Goal: Participate in discussion: Engage in conversation with other users on a specific topic

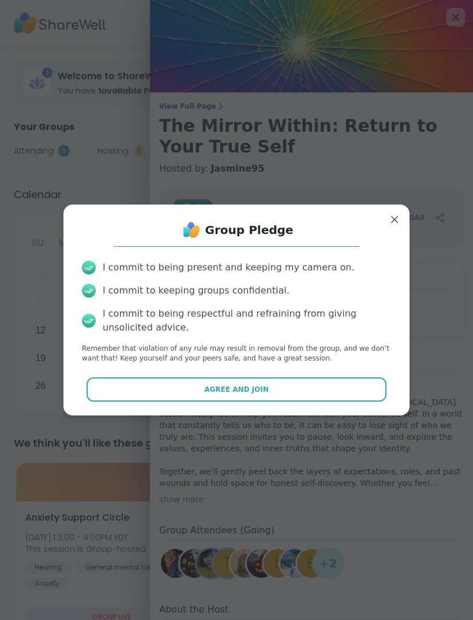
scroll to position [118, 0]
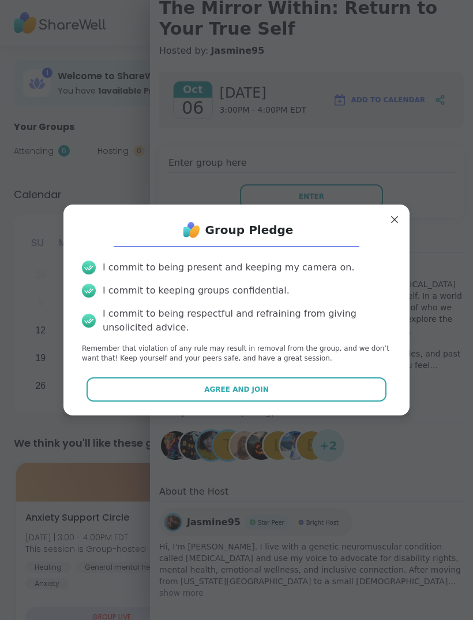
click at [312, 392] on button "Agree and Join" at bounding box center [237, 389] width 301 height 24
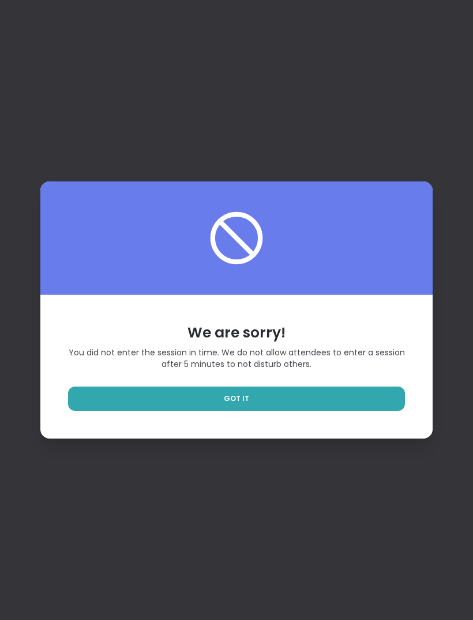
click at [332, 411] on link "GOT IT" at bounding box center [236, 398] width 337 height 24
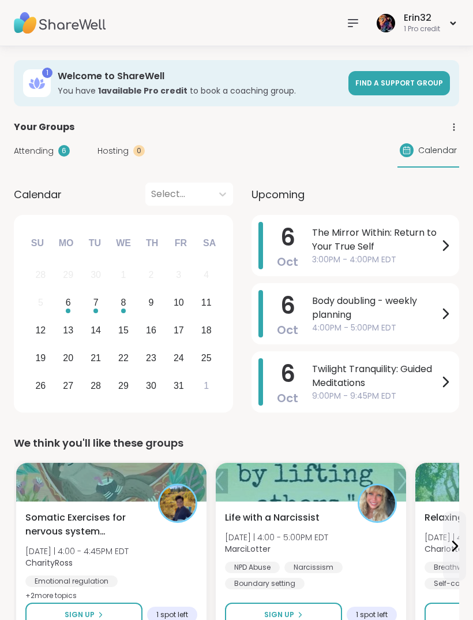
click at [404, 315] on span "Body doubling - weekly planning" at bounding box center [375, 308] width 126 height 28
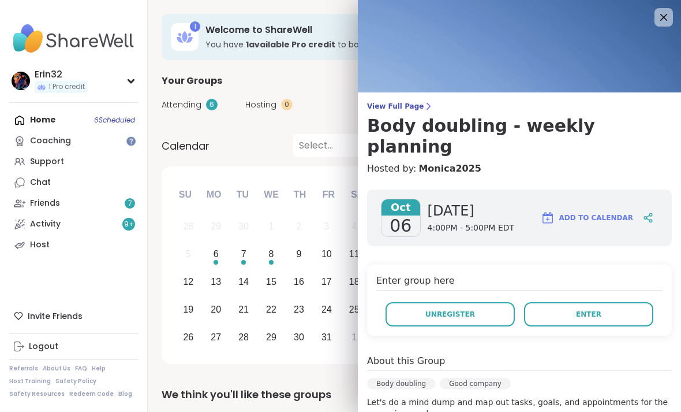
click at [473, 309] on span "Enter" at bounding box center [588, 314] width 25 height 10
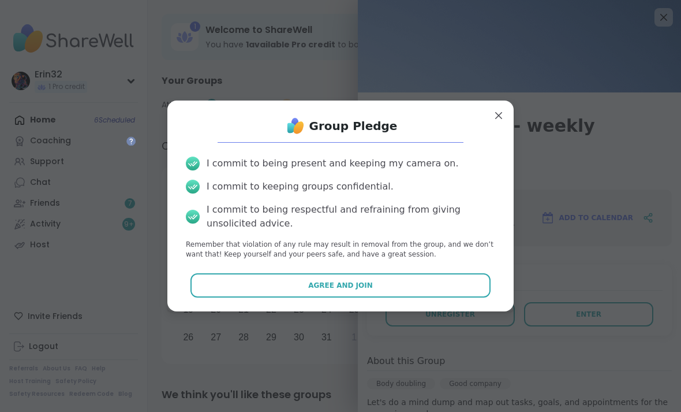
click at [465, 293] on button "Agree and Join" at bounding box center [341, 285] width 301 height 24
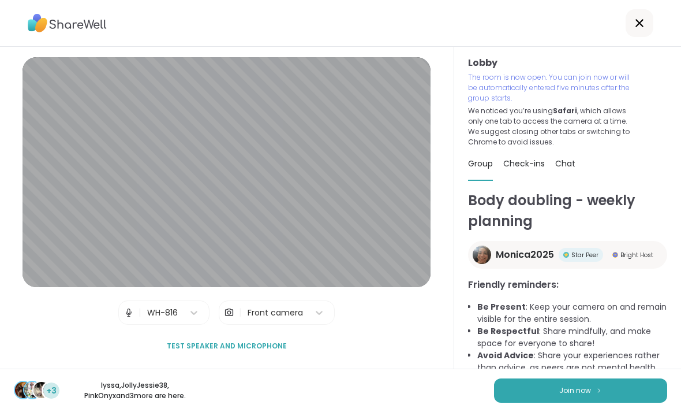
click at [473, 390] on span "Join now" at bounding box center [575, 390] width 32 height 10
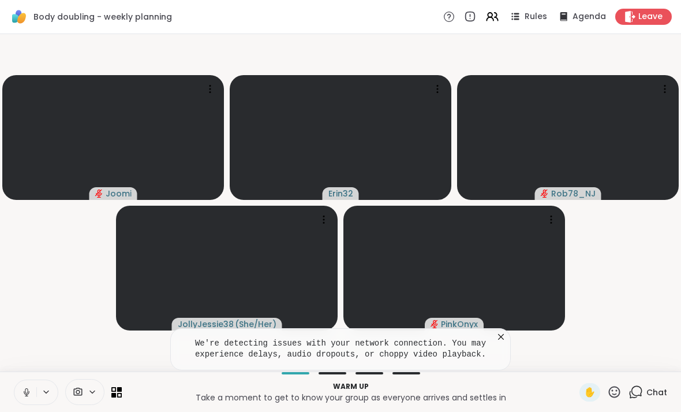
click at [473, 333] on icon at bounding box center [501, 337] width 12 height 12
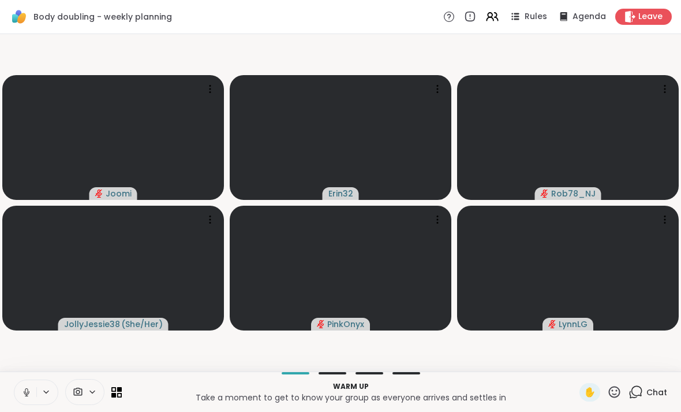
click at [24, 391] on icon at bounding box center [27, 391] width 6 height 3
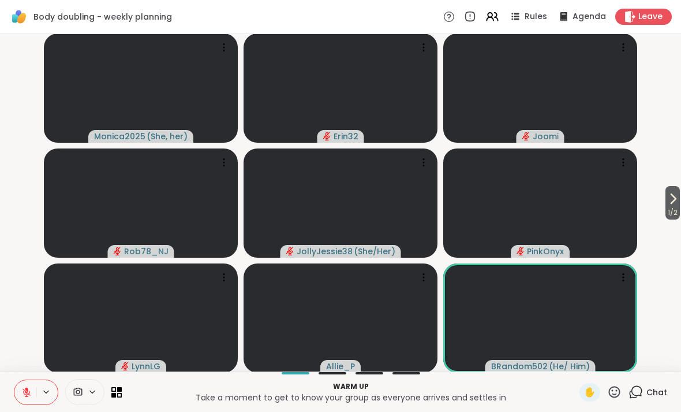
click at [473, 199] on icon at bounding box center [673, 198] width 5 height 9
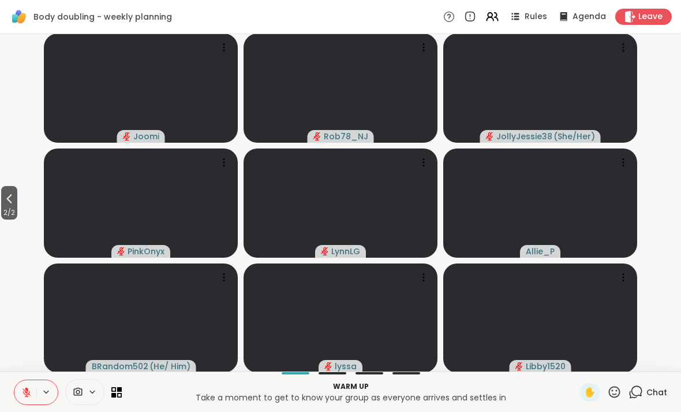
click at [9, 196] on icon at bounding box center [9, 199] width 14 height 14
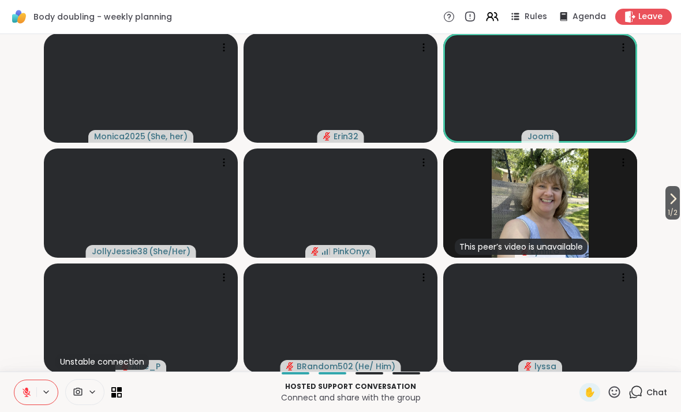
click at [21, 392] on button at bounding box center [25, 392] width 22 height 24
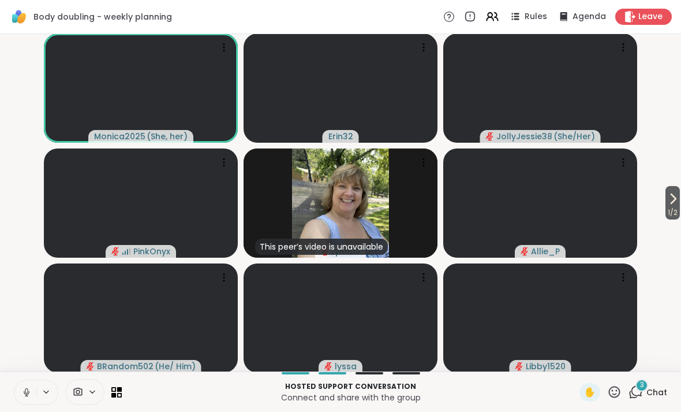
click at [473, 400] on div "3 Chat" at bounding box center [648, 392] width 39 height 18
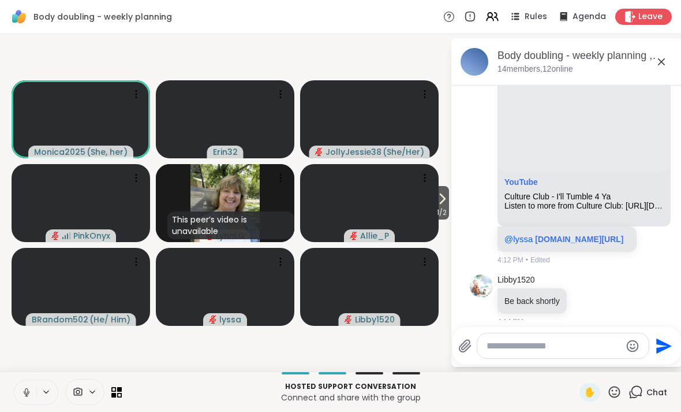
scroll to position [129, 0]
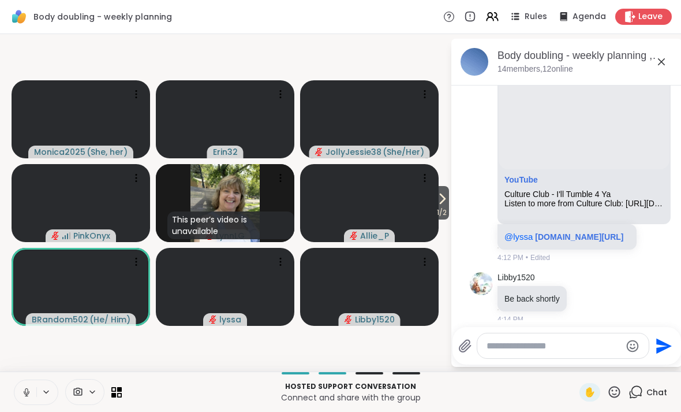
copy link "si"
click at [473, 55] on icon at bounding box center [662, 62] width 14 height 14
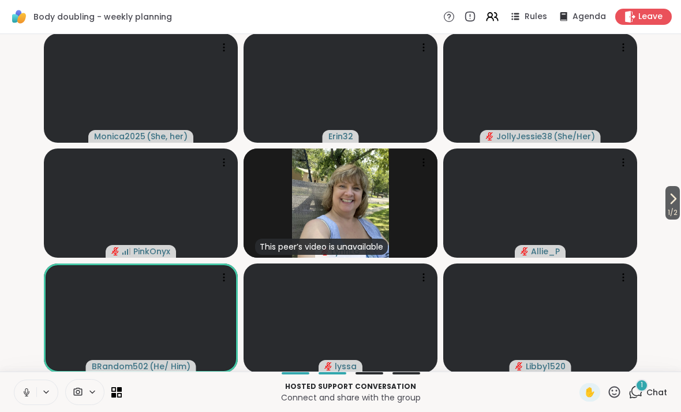
click at [473, 383] on div "1" at bounding box center [642, 385] width 13 height 13
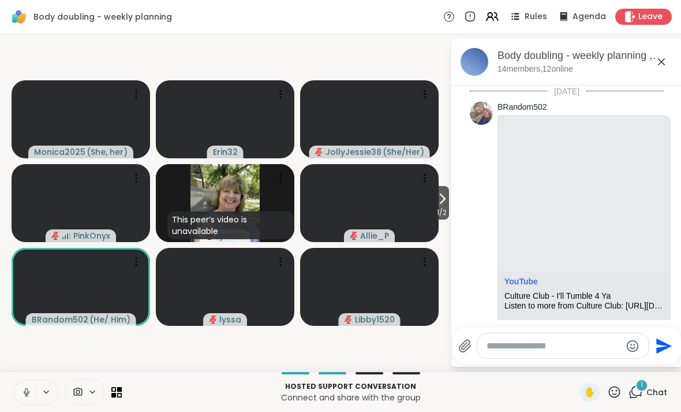
scroll to position [293, 0]
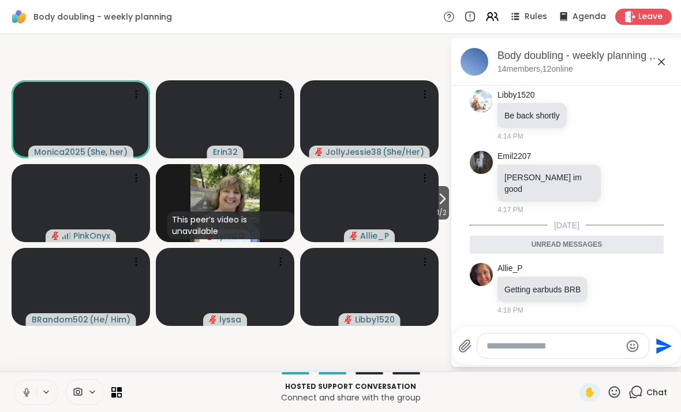
click at [473, 62] on icon at bounding box center [662, 62] width 14 height 14
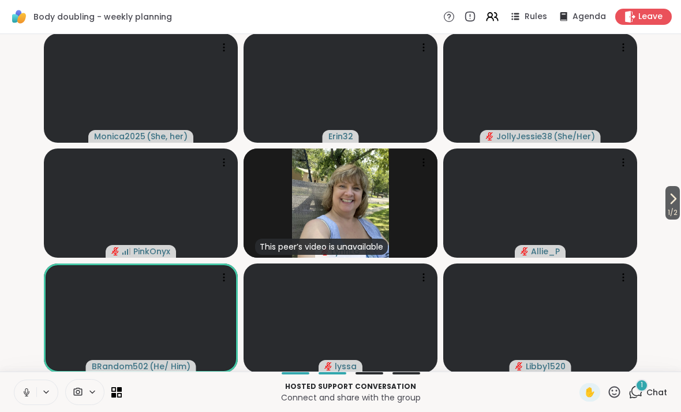
click at [473, 387] on span "Chat" at bounding box center [657, 392] width 21 height 12
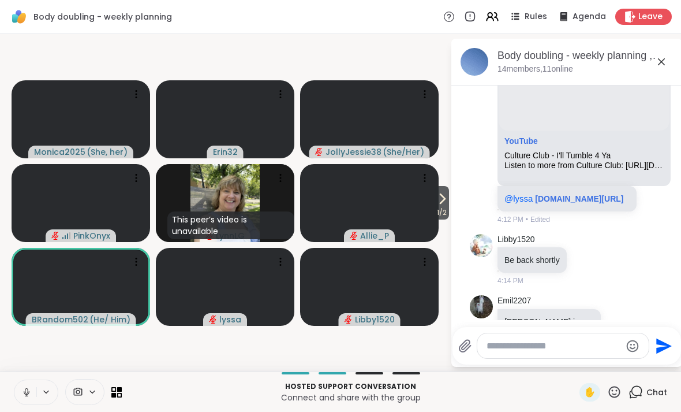
scroll to position [138, 0]
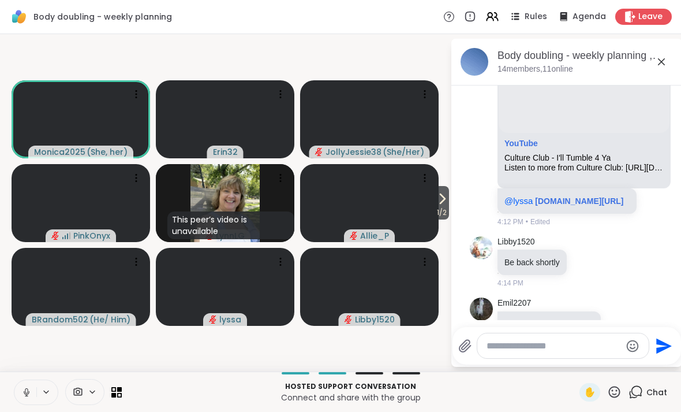
click at [473, 61] on icon at bounding box center [662, 62] width 14 height 14
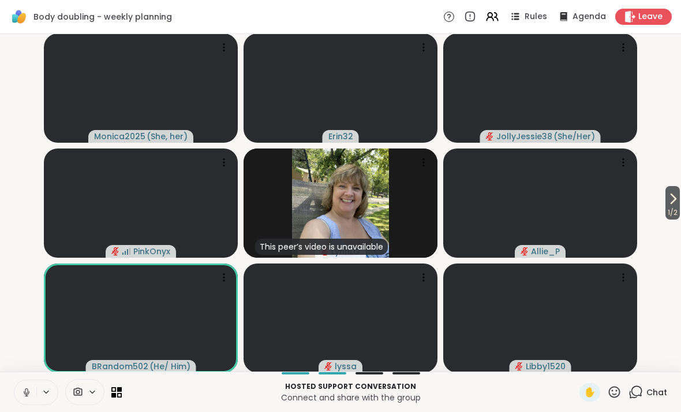
click at [473, 203] on icon at bounding box center [673, 198] width 5 height 9
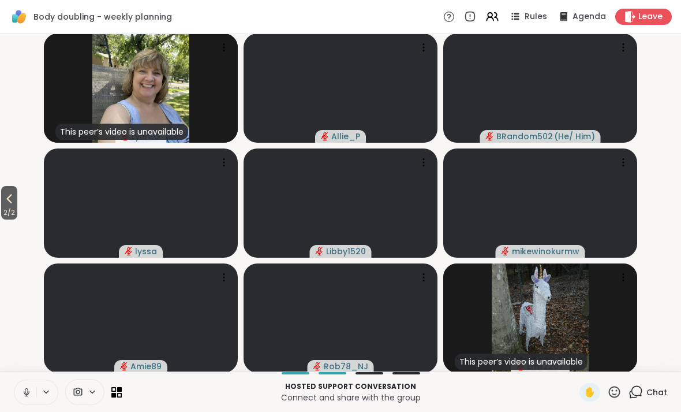
click at [14, 207] on span "2 / 2" at bounding box center [9, 213] width 16 height 14
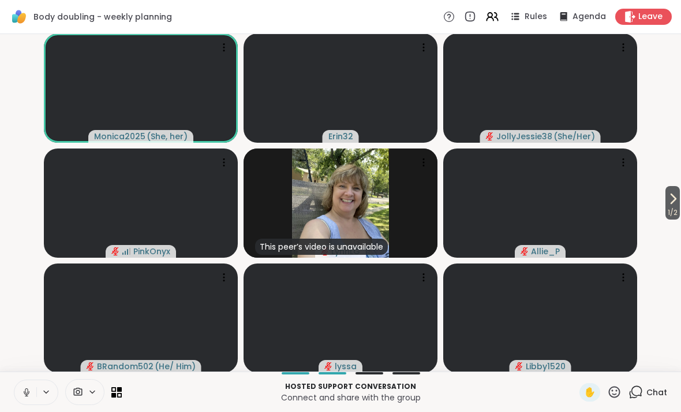
click at [473, 195] on icon at bounding box center [673, 199] width 14 height 14
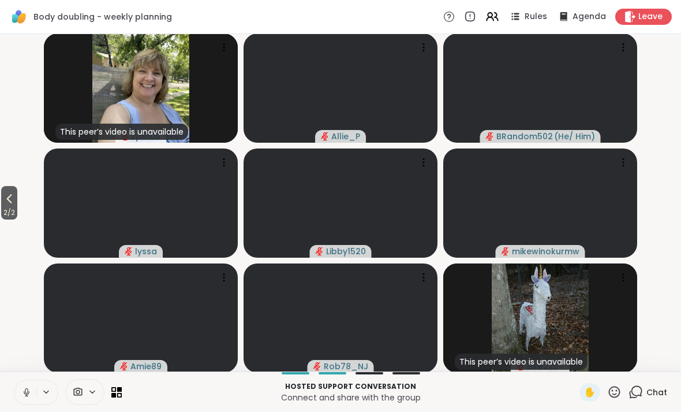
click at [9, 199] on icon at bounding box center [9, 198] width 5 height 9
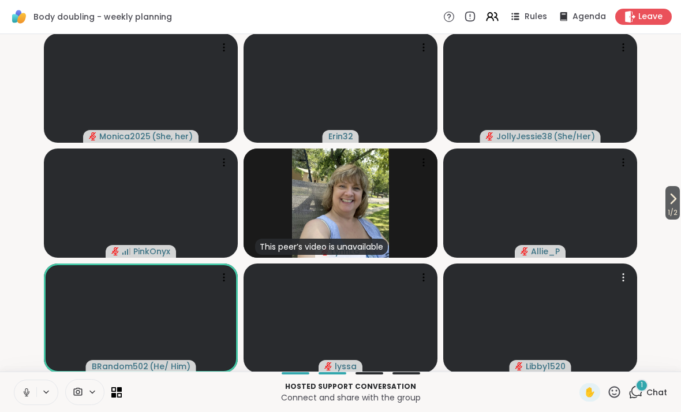
click at [473, 366] on video at bounding box center [540, 317] width 194 height 109
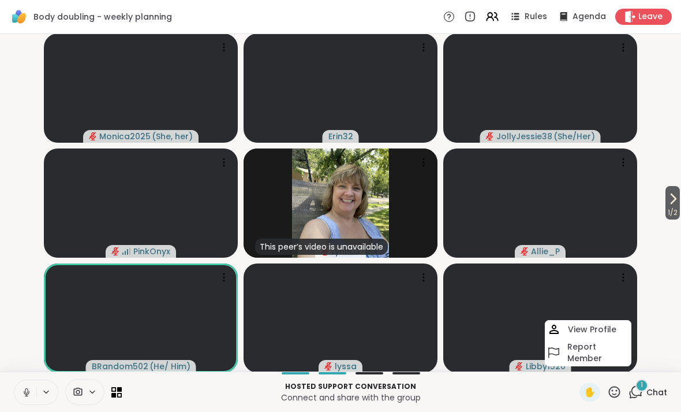
click at [473, 388] on span "Chat" at bounding box center [657, 392] width 21 height 12
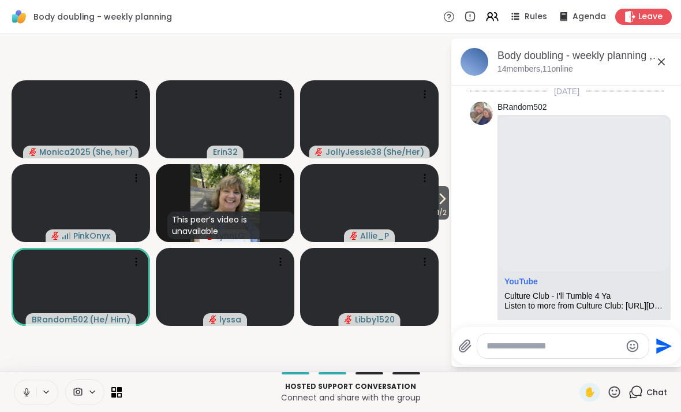
scroll to position [649, 0]
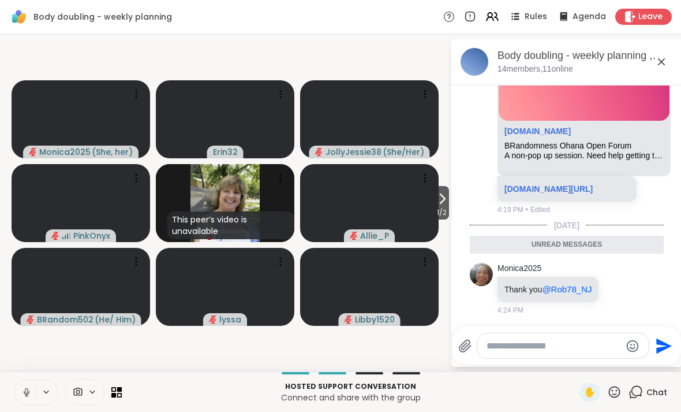
click at [473, 61] on icon at bounding box center [662, 62] width 14 height 14
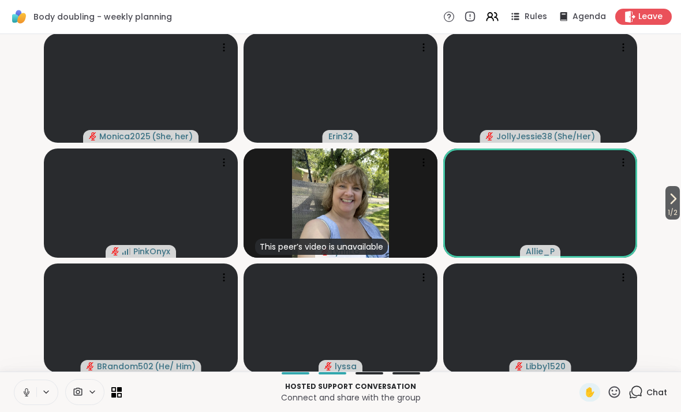
click at [473, 248] on video at bounding box center [540, 202] width 194 height 109
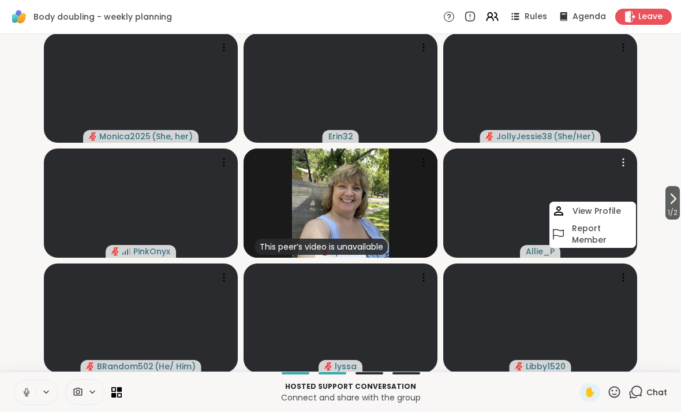
click at [473, 197] on icon at bounding box center [673, 199] width 14 height 14
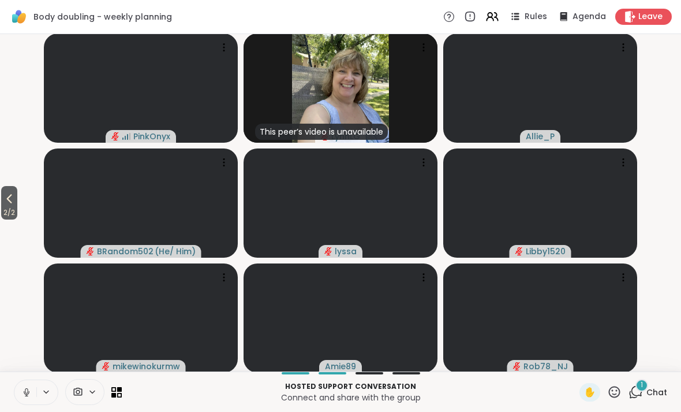
click at [473, 387] on div "1" at bounding box center [642, 385] width 13 height 13
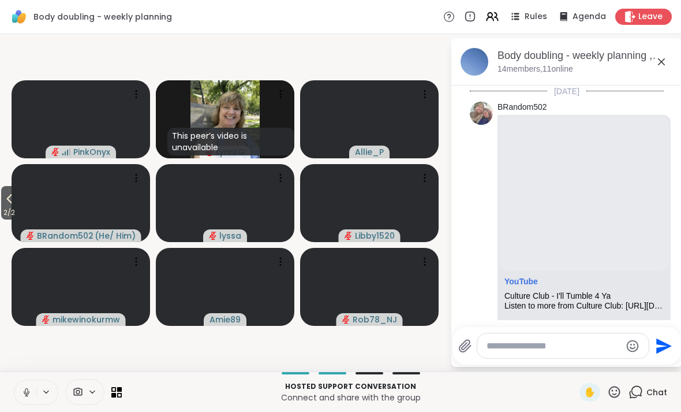
scroll to position [745, 0]
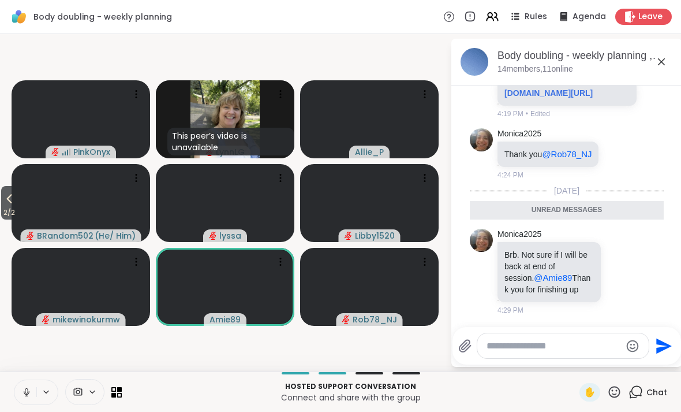
click at [473, 350] on textarea "Type your message" at bounding box center [554, 346] width 135 height 12
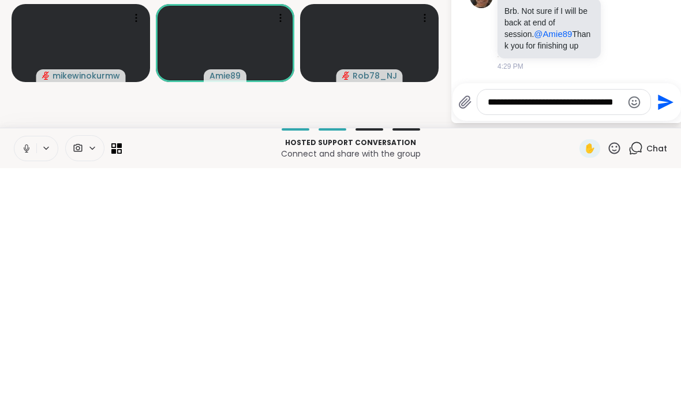
scroll to position [0, 0]
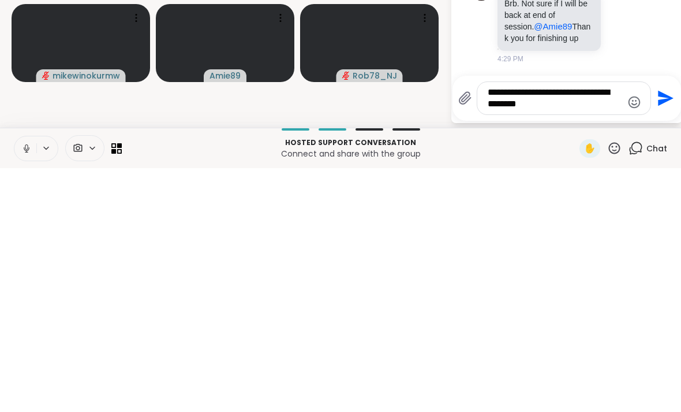
type textarea "**********"
click at [473, 334] on icon "Send" at bounding box center [666, 342] width 16 height 16
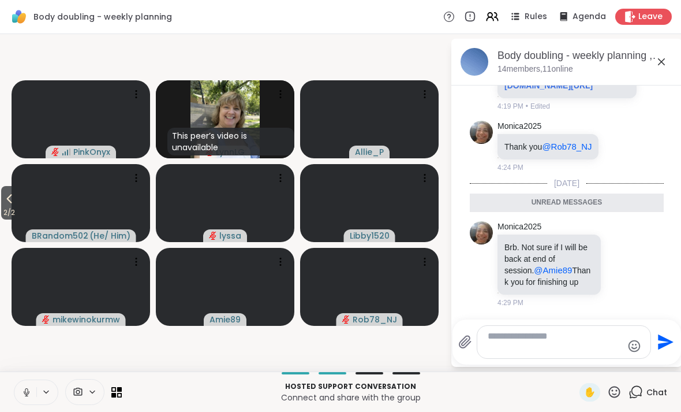
scroll to position [790, 0]
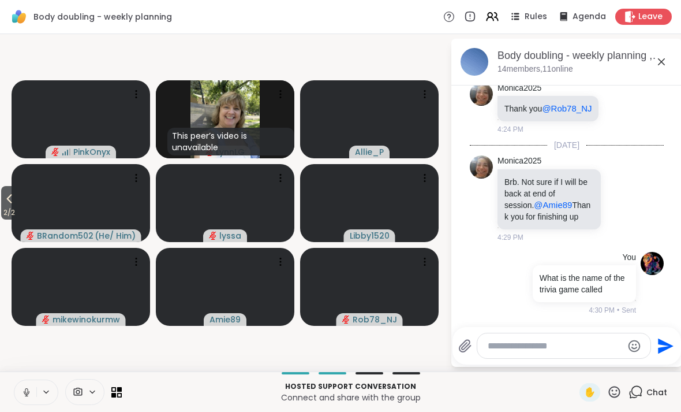
click at [18, 391] on button at bounding box center [25, 392] width 22 height 24
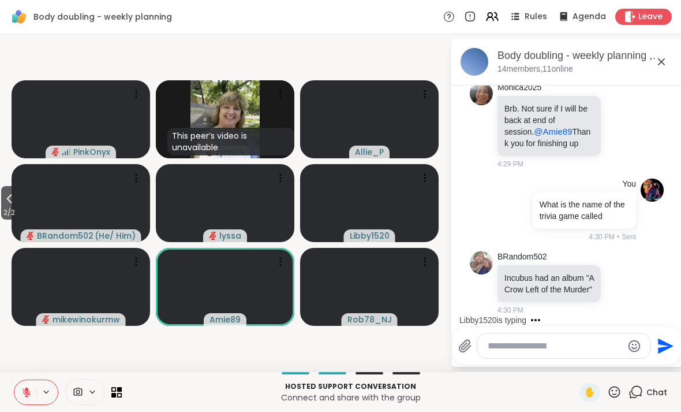
scroll to position [947, 0]
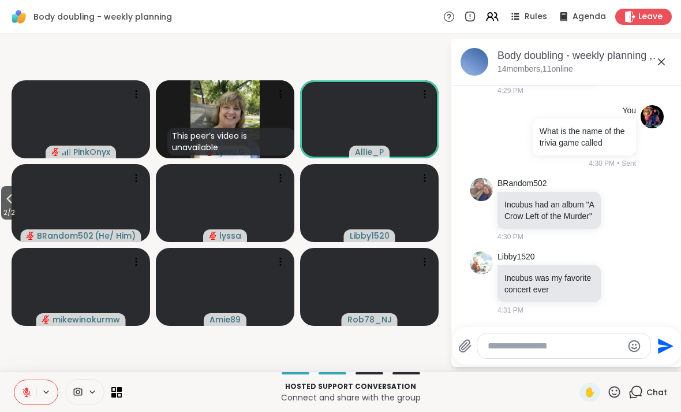
click at [473, 340] on textarea "Type your message" at bounding box center [555, 346] width 135 height 12
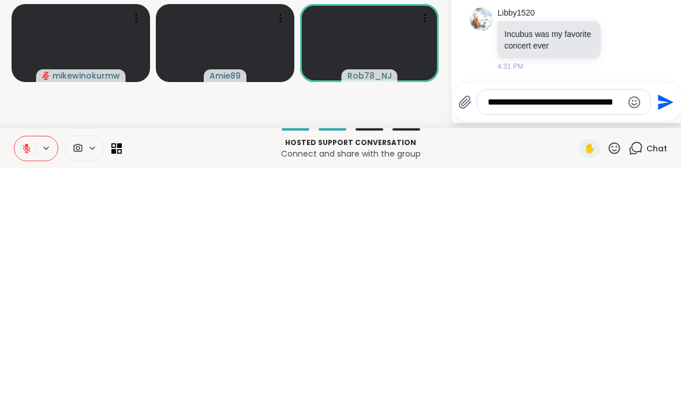
scroll to position [0, 0]
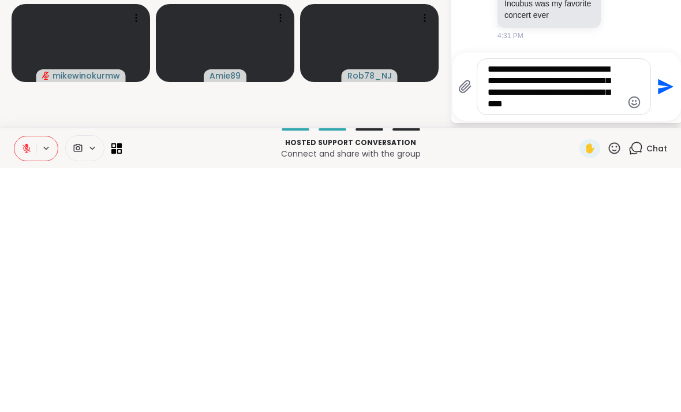
type textarea "**********"
click at [473, 323] on icon "Send" at bounding box center [666, 331] width 16 height 16
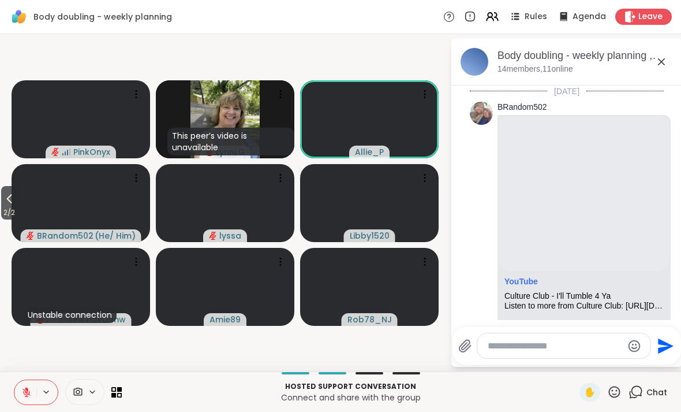
click at [422, 57] on video-player-container "2 / 2 PinkOnyx This peer’s video is unavailable LynnLG Allie_P BRandom502 ( He/…" at bounding box center [225, 203] width 436 height 328
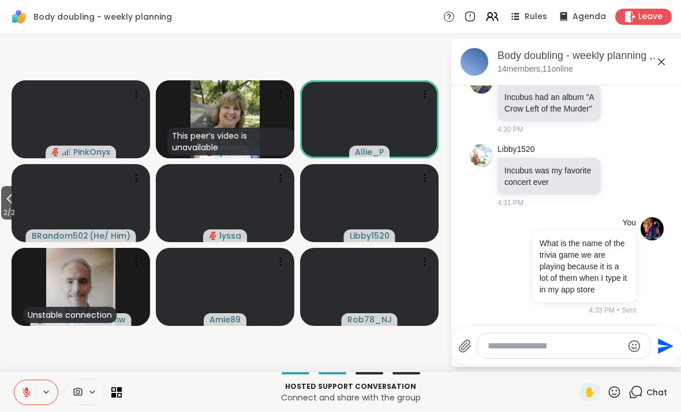
scroll to position [1055, 0]
click at [473, 56] on icon at bounding box center [662, 62] width 14 height 14
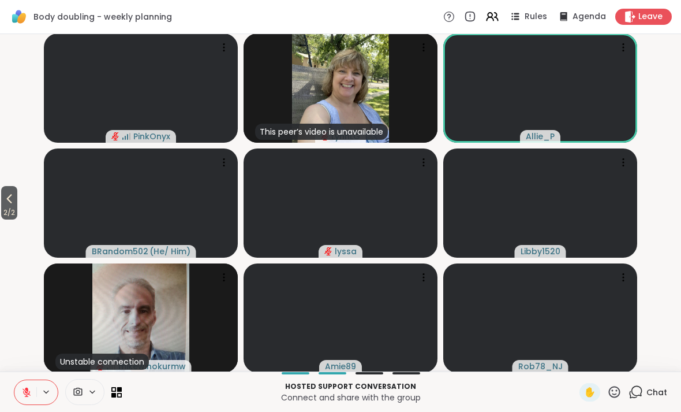
click at [17, 200] on button "2 / 2" at bounding box center [9, 202] width 16 height 33
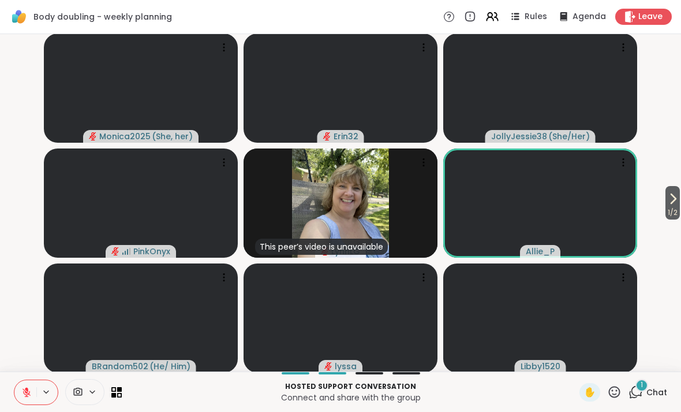
click at [473, 383] on div "1 Chat" at bounding box center [648, 392] width 39 height 18
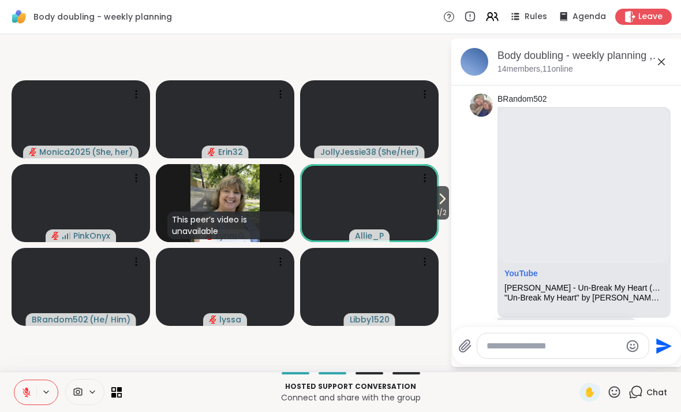
scroll to position [1264, 0]
click at [473, 60] on icon at bounding box center [662, 62] width 14 height 14
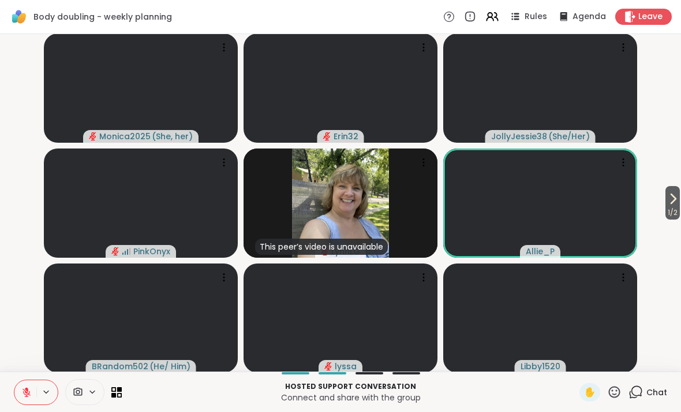
click at [473, 386] on span "Chat" at bounding box center [657, 392] width 21 height 12
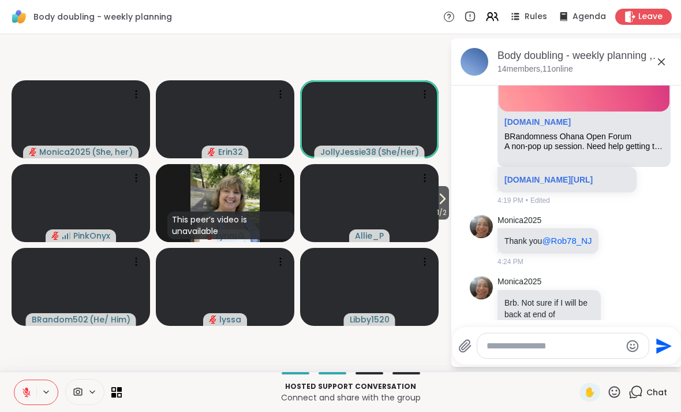
scroll to position [615, 0]
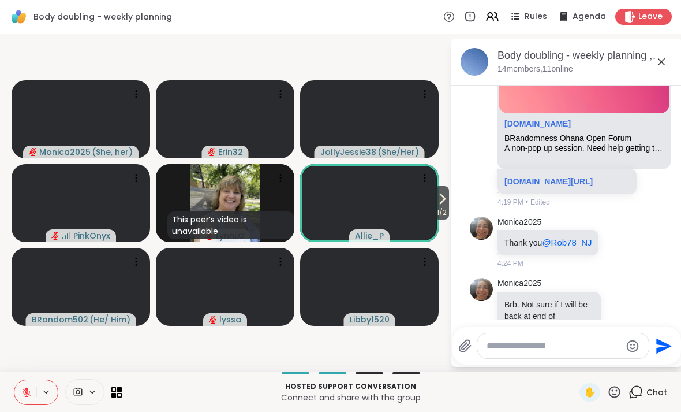
click at [473, 62] on icon at bounding box center [662, 62] width 14 height 14
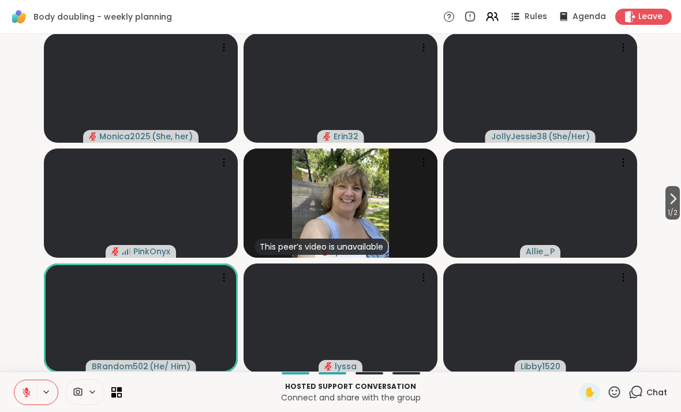
click at [473, 204] on icon at bounding box center [673, 199] width 14 height 14
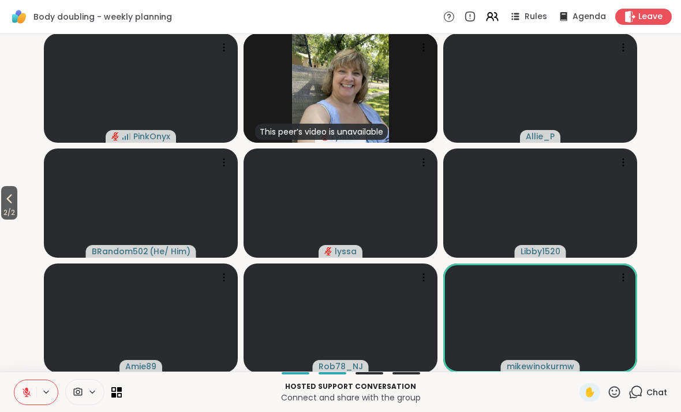
click at [6, 206] on span "2 / 2" at bounding box center [9, 213] width 16 height 14
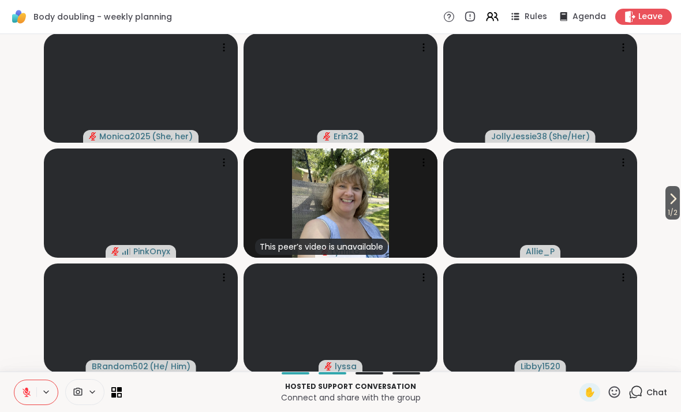
click at [473, 20] on span "Leave" at bounding box center [651, 17] width 24 height 12
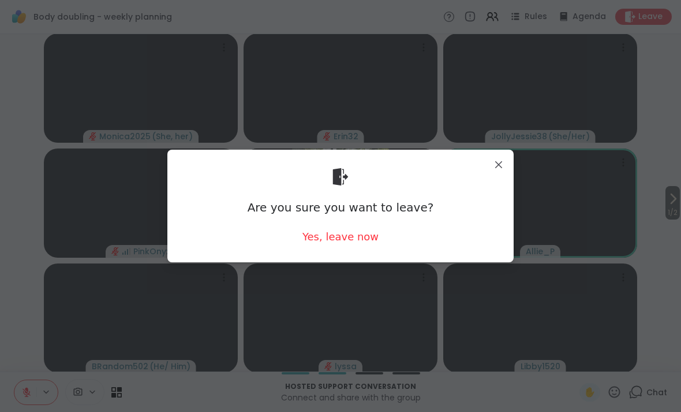
click at [359, 236] on div "Yes, leave now" at bounding box center [341, 236] width 76 height 14
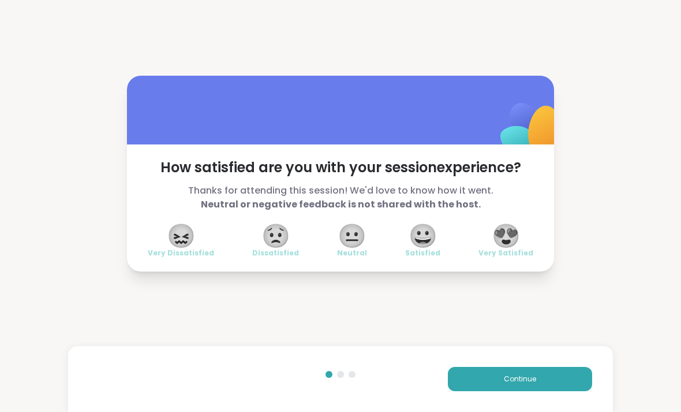
click at [423, 235] on span "😀" at bounding box center [423, 235] width 29 height 21
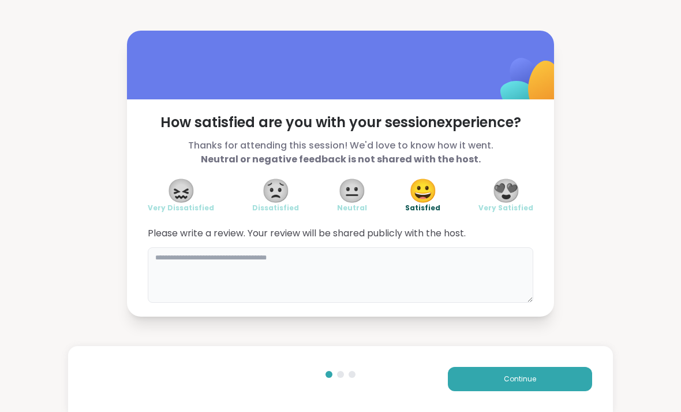
click at [473, 264] on textarea at bounding box center [341, 274] width 386 height 55
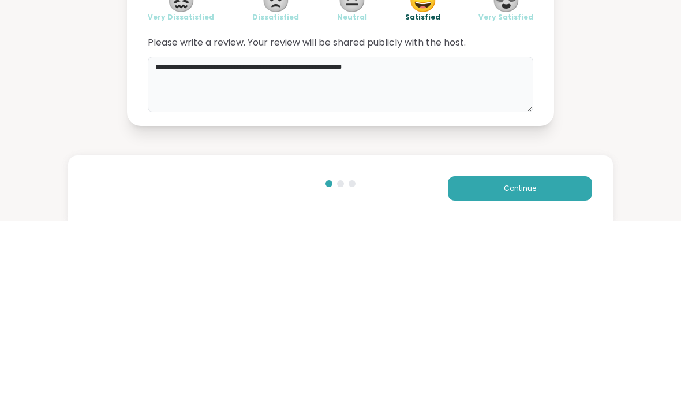
type textarea "**********"
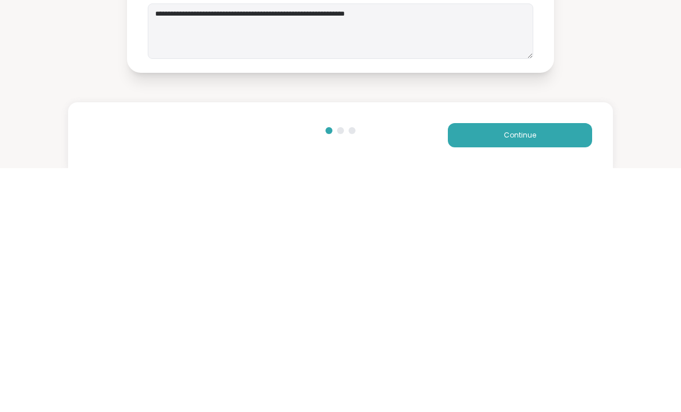
click at [473, 367] on button "Continue" at bounding box center [520, 379] width 144 height 24
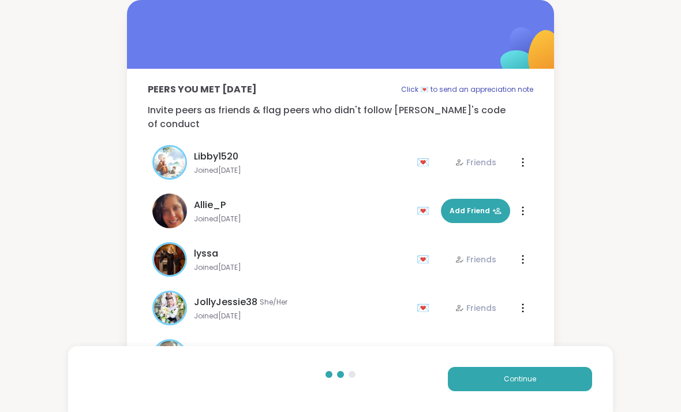
click at [473, 206] on span "Add Friend" at bounding box center [476, 211] width 52 height 10
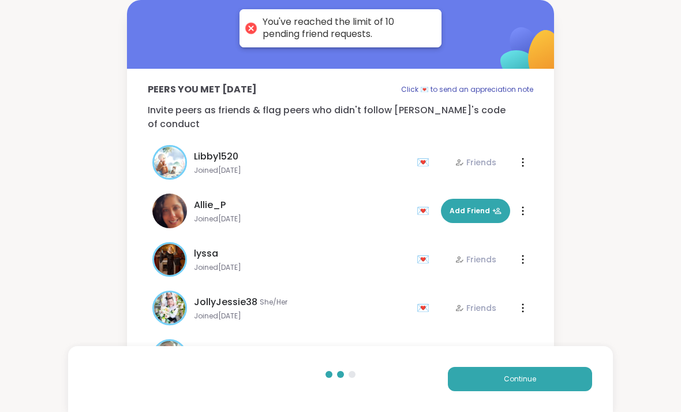
click at [473, 381] on span "Continue" at bounding box center [520, 379] width 32 height 10
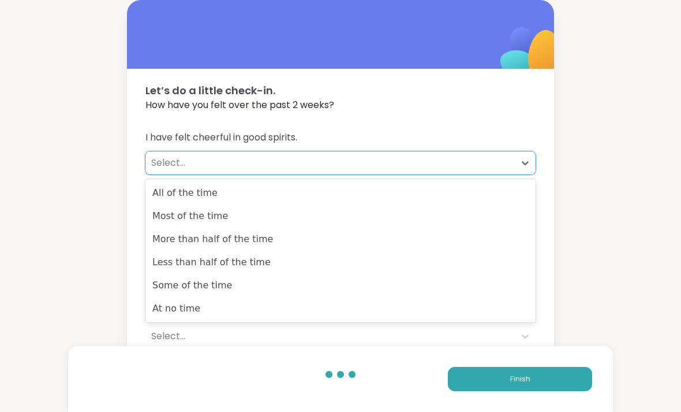
click at [458, 188] on div "All of the time" at bounding box center [340, 192] width 390 height 23
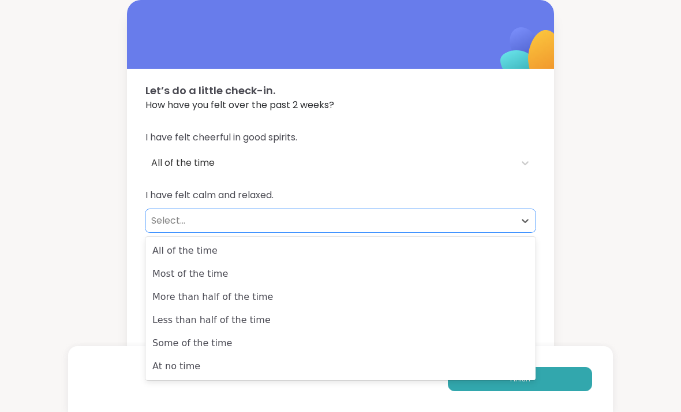
click at [473, 285] on div "More than half of the time" at bounding box center [340, 296] width 390 height 23
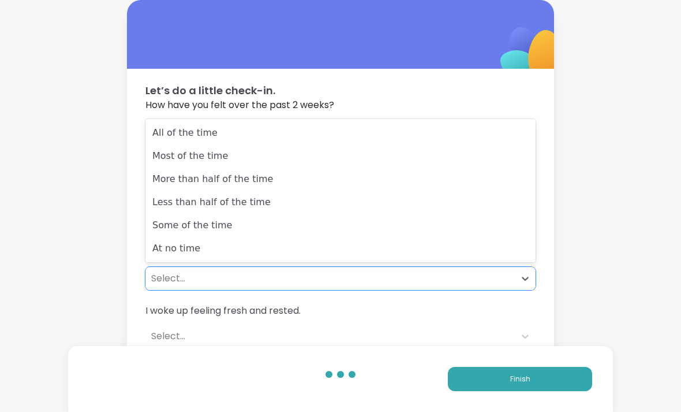
click at [473, 135] on div "All of the time" at bounding box center [340, 132] width 390 height 23
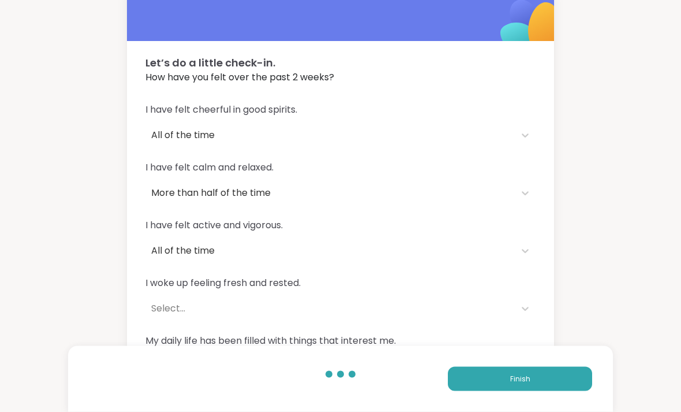
scroll to position [35, 0]
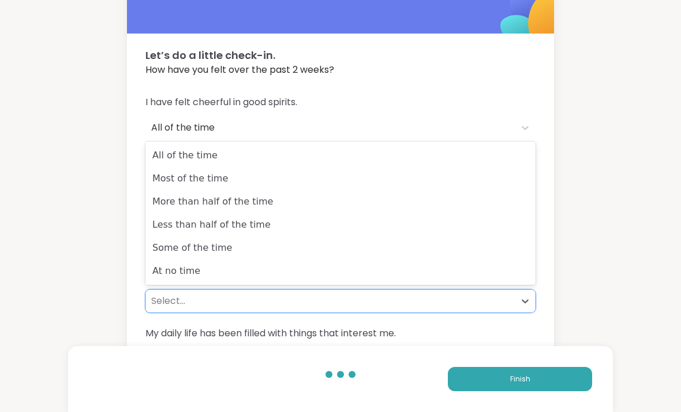
click at [473, 197] on div "More than half of the time" at bounding box center [340, 201] width 390 height 23
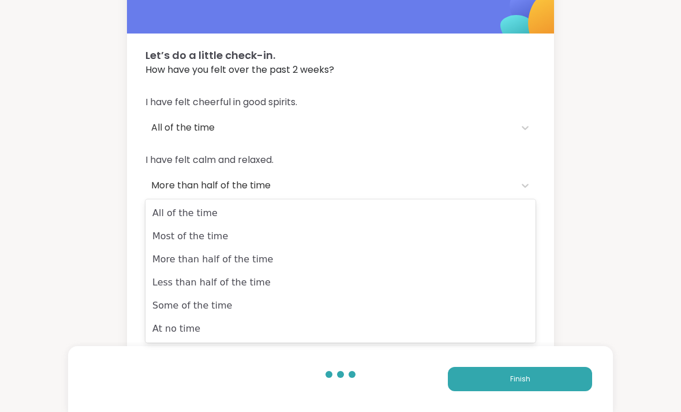
click at [473, 208] on div "All of the time" at bounding box center [340, 213] width 390 height 23
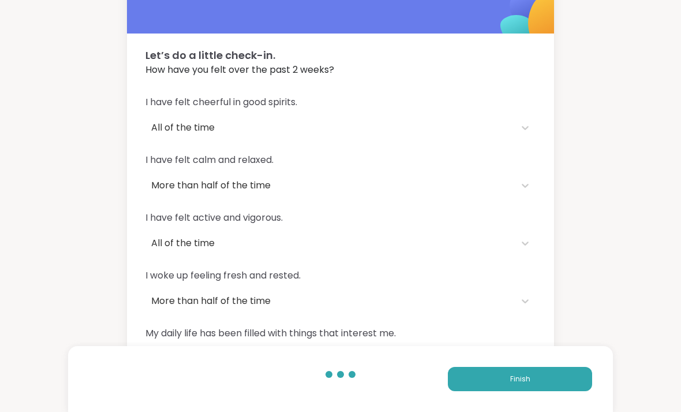
click at [473, 391] on button "Finish" at bounding box center [520, 379] width 144 height 24
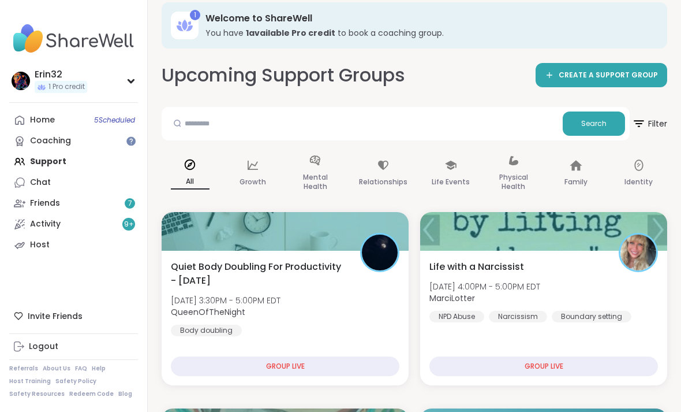
click at [38, 121] on div "Home 5 Scheduled" at bounding box center [42, 120] width 25 height 12
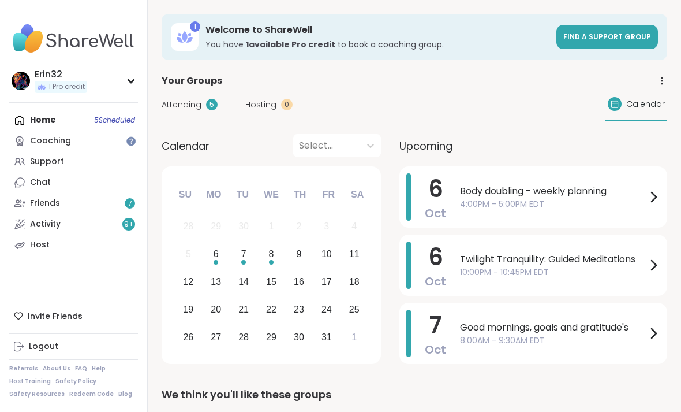
click at [31, 158] on div "Support" at bounding box center [47, 162] width 34 height 12
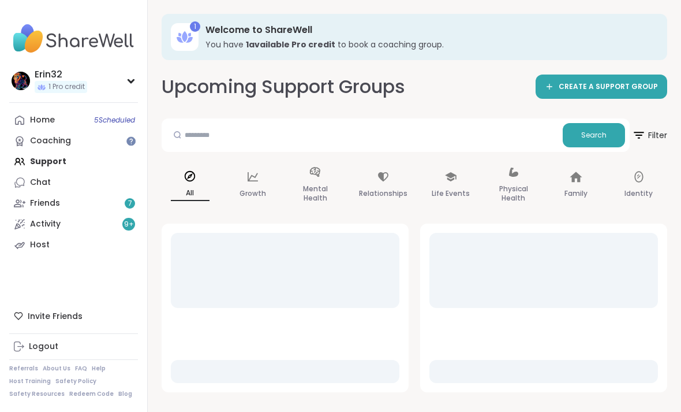
click at [32, 137] on div "Coaching" at bounding box center [50, 141] width 41 height 12
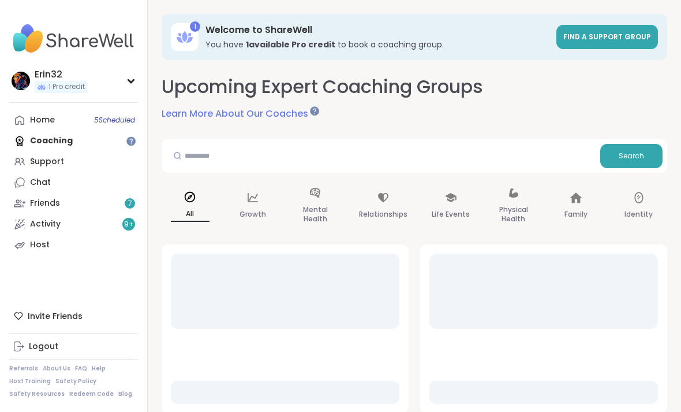
click at [25, 129] on link "Home 5 Scheduled" at bounding box center [73, 120] width 129 height 21
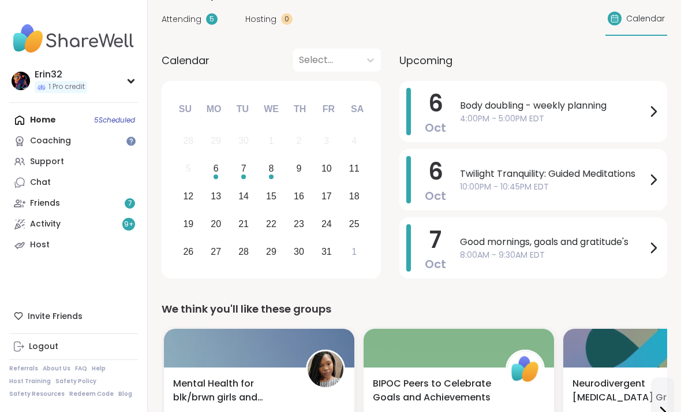
scroll to position [89, 0]
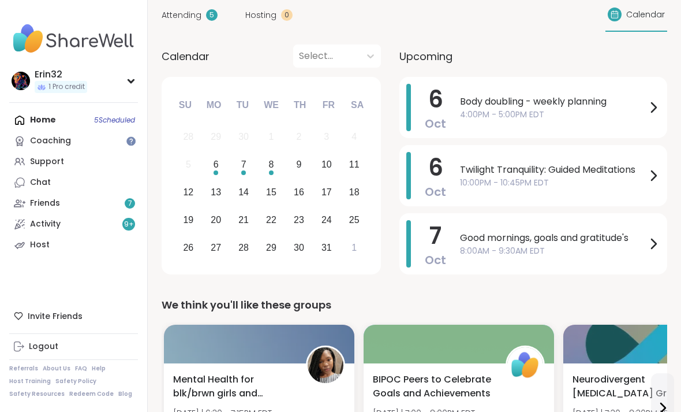
click at [34, 181] on div "Chat" at bounding box center [40, 183] width 21 height 12
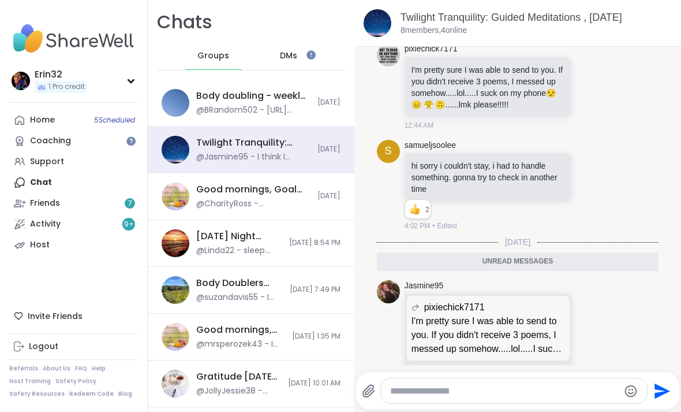
click at [27, 125] on link "Home 5 Scheduled" at bounding box center [73, 120] width 129 height 21
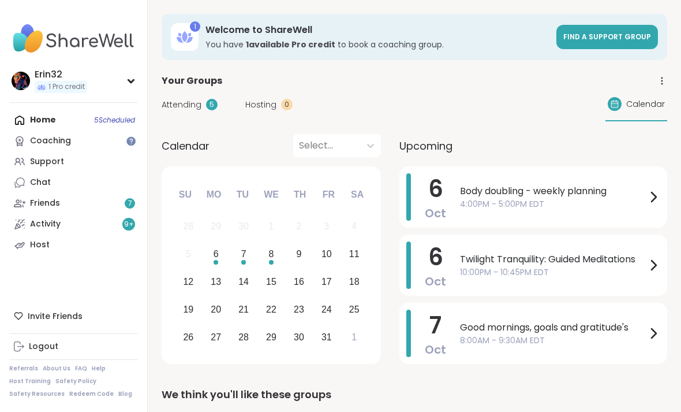
click at [473, 98] on span "Calendar" at bounding box center [645, 104] width 39 height 12
click at [473, 109] on span "Calendar" at bounding box center [645, 104] width 39 height 12
click at [473, 83] on icon at bounding box center [662, 81] width 10 height 10
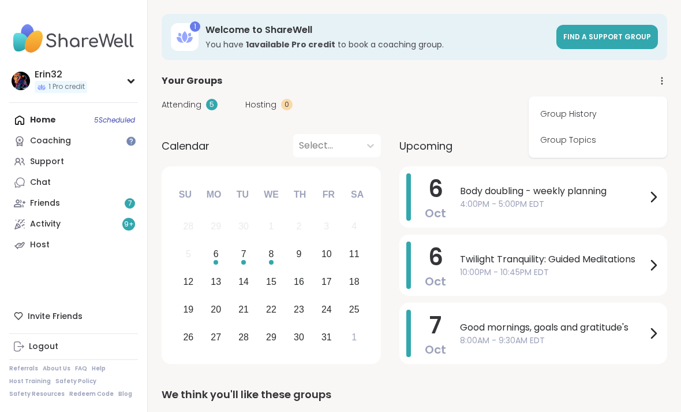
click at [473, 113] on link "Group History" at bounding box center [597, 114] width 129 height 26
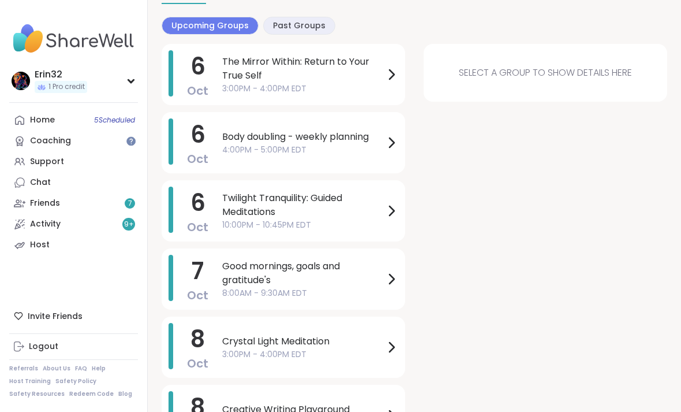
scroll to position [122, 0]
click at [383, 85] on span "3:00PM - 4:00PM EDT" at bounding box center [303, 89] width 162 height 12
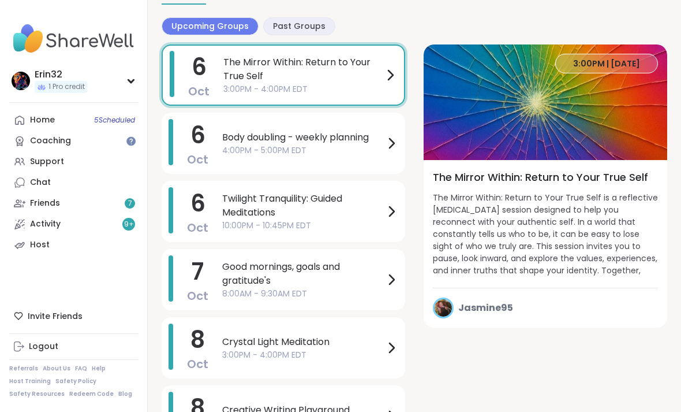
click at [371, 140] on span "Body doubling - weekly planning" at bounding box center [303, 137] width 162 height 14
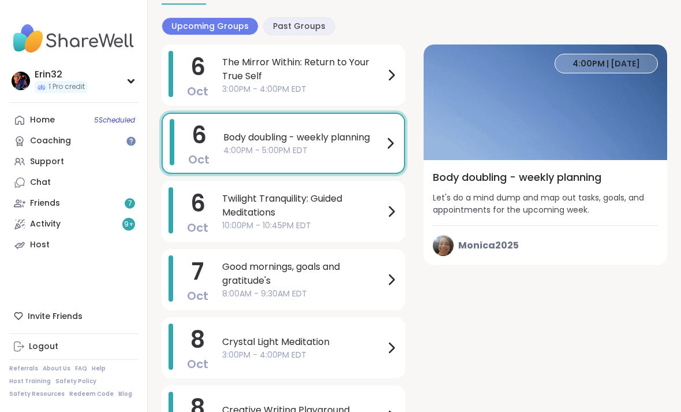
click at [375, 207] on span "Twilight Tranquility: Guided Meditations" at bounding box center [303, 206] width 162 height 28
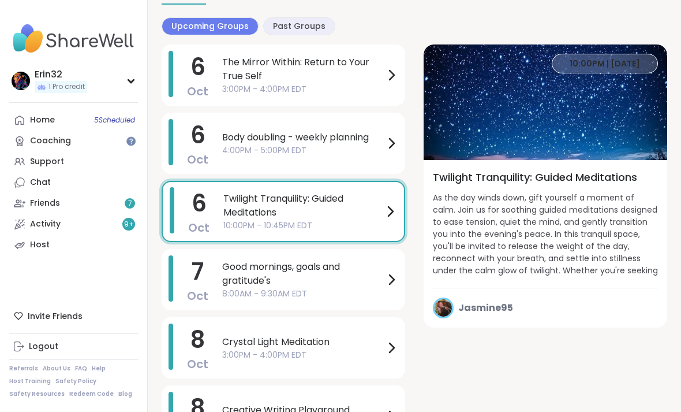
click at [389, 64] on div "The Mirror Within: Return to Your True Self 3:00PM - 4:00PM EDT" at bounding box center [310, 75] width 176 height 40
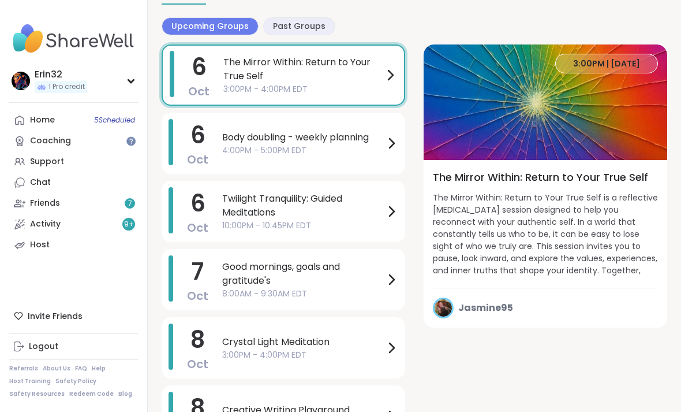
click at [383, 279] on span "Good mornings, goals and gratitude's" at bounding box center [303, 274] width 162 height 28
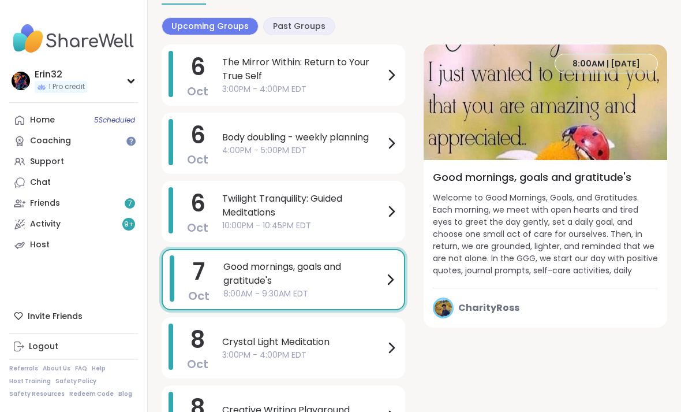
scroll to position [134, 0]
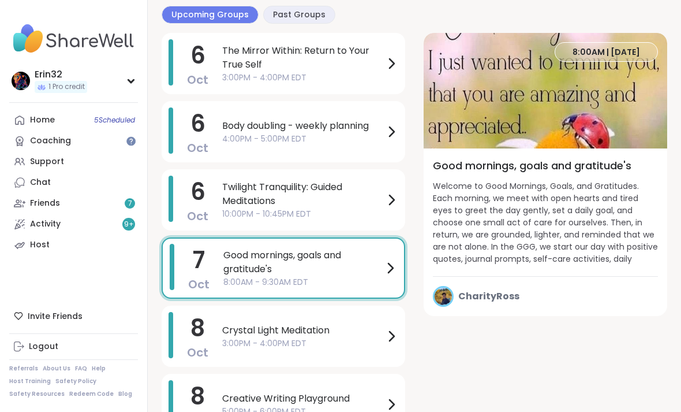
click at [379, 333] on span "Crystal Light Meditation" at bounding box center [303, 330] width 162 height 14
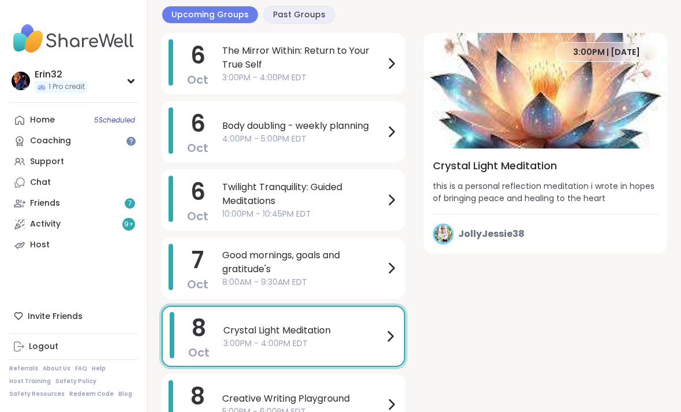
click at [361, 396] on span "Creative Writing Playground" at bounding box center [303, 398] width 162 height 14
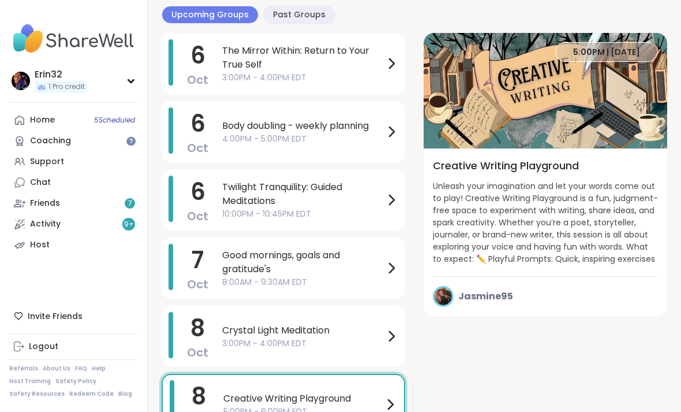
click at [28, 115] on link "Home 5 Scheduled" at bounding box center [73, 120] width 129 height 21
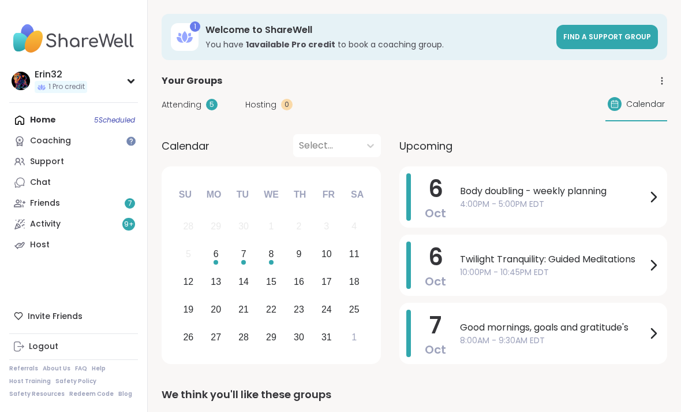
click at [32, 116] on div "Home 5 Scheduled Coaching Support Chat Friends 7 Activity 9 + Host" at bounding box center [73, 182] width 129 height 145
click at [32, 117] on div "Home 5 Scheduled Coaching Support Chat Friends 7 Activity 9 + Host" at bounding box center [73, 182] width 129 height 145
click at [102, 107] on div "Erin32 1 Pro credit Profile Membership Settings Help Home 5 Scheduled Coaching …" at bounding box center [74, 206] width 148 height 412
click at [114, 117] on div "Home 5 Scheduled Coaching Support Chat Friends 7 Activity 9 + Host" at bounding box center [73, 182] width 129 height 145
